Goal: Use online tool/utility: Utilize a website feature to perform a specific function

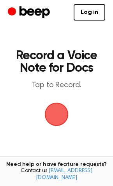
click at [54, 110] on span "button" at bounding box center [56, 114] width 41 height 41
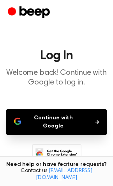
click at [64, 124] on button "Continue with Google" at bounding box center [56, 123] width 100 height 26
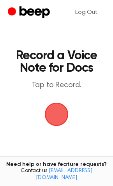
click at [63, 117] on span "button" at bounding box center [56, 114] width 43 height 43
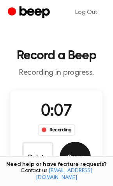
click at [75, 148] on button "Save" at bounding box center [74, 157] width 31 height 31
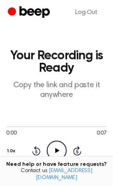
click at [54, 151] on icon "Play Audio" at bounding box center [57, 151] width 20 height 20
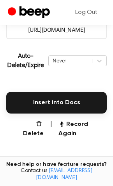
scroll to position [143, 0]
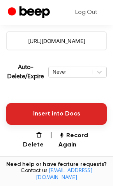
click at [60, 110] on button "Insert into Docs" at bounding box center [56, 114] width 100 height 22
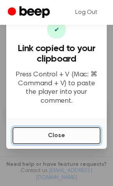
click at [63, 132] on button "Close" at bounding box center [56, 135] width 88 height 17
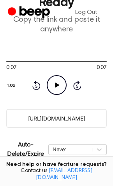
scroll to position [0, 0]
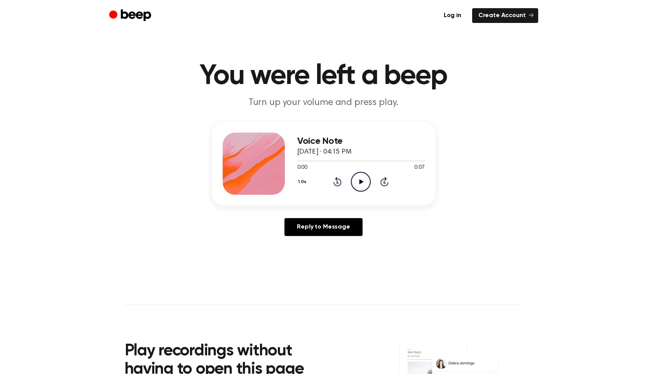
click at [362, 178] on icon "Play Audio" at bounding box center [361, 182] width 20 height 20
